Goal: Entertainment & Leisure: Consume media (video, audio)

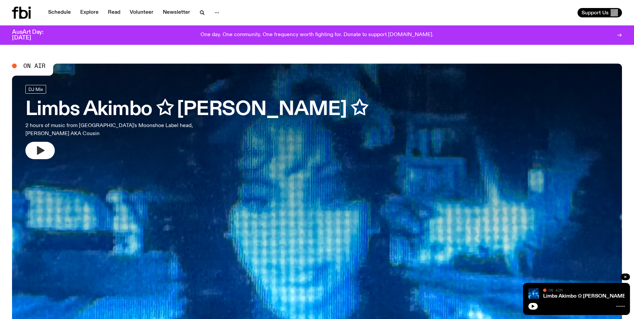
click at [45, 153] on icon "button" at bounding box center [40, 150] width 11 height 11
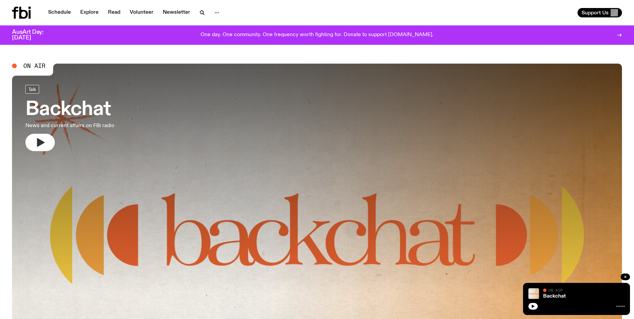
click at [47, 139] on button "button" at bounding box center [39, 142] width 29 height 17
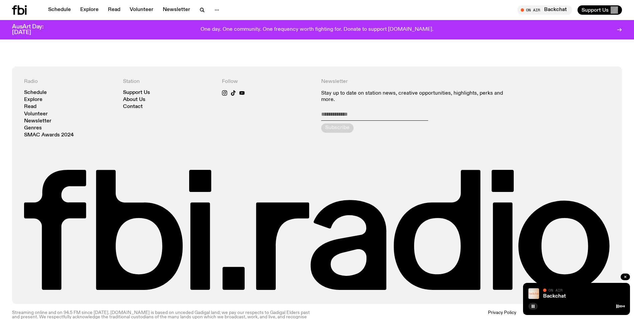
scroll to position [513, 0]
